Goal: Task Accomplishment & Management: Manage account settings

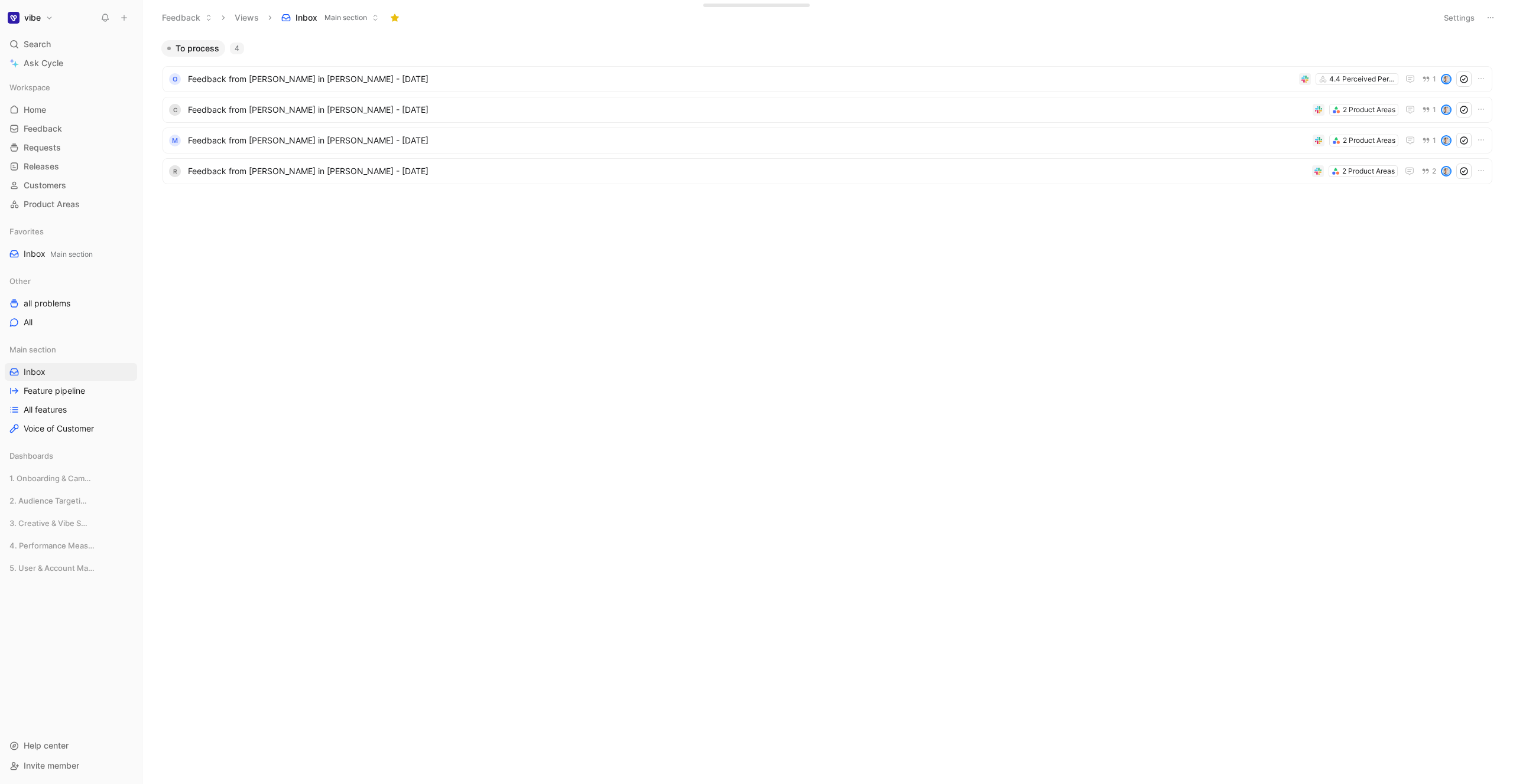
click at [366, 334] on div "To process 4 O Feedback from Nicolas Hemidy in Slack - 8/26/2025 4.4 Perceived …" at bounding box center [827, 412] width 1353 height 744
